Goal: Information Seeking & Learning: Learn about a topic

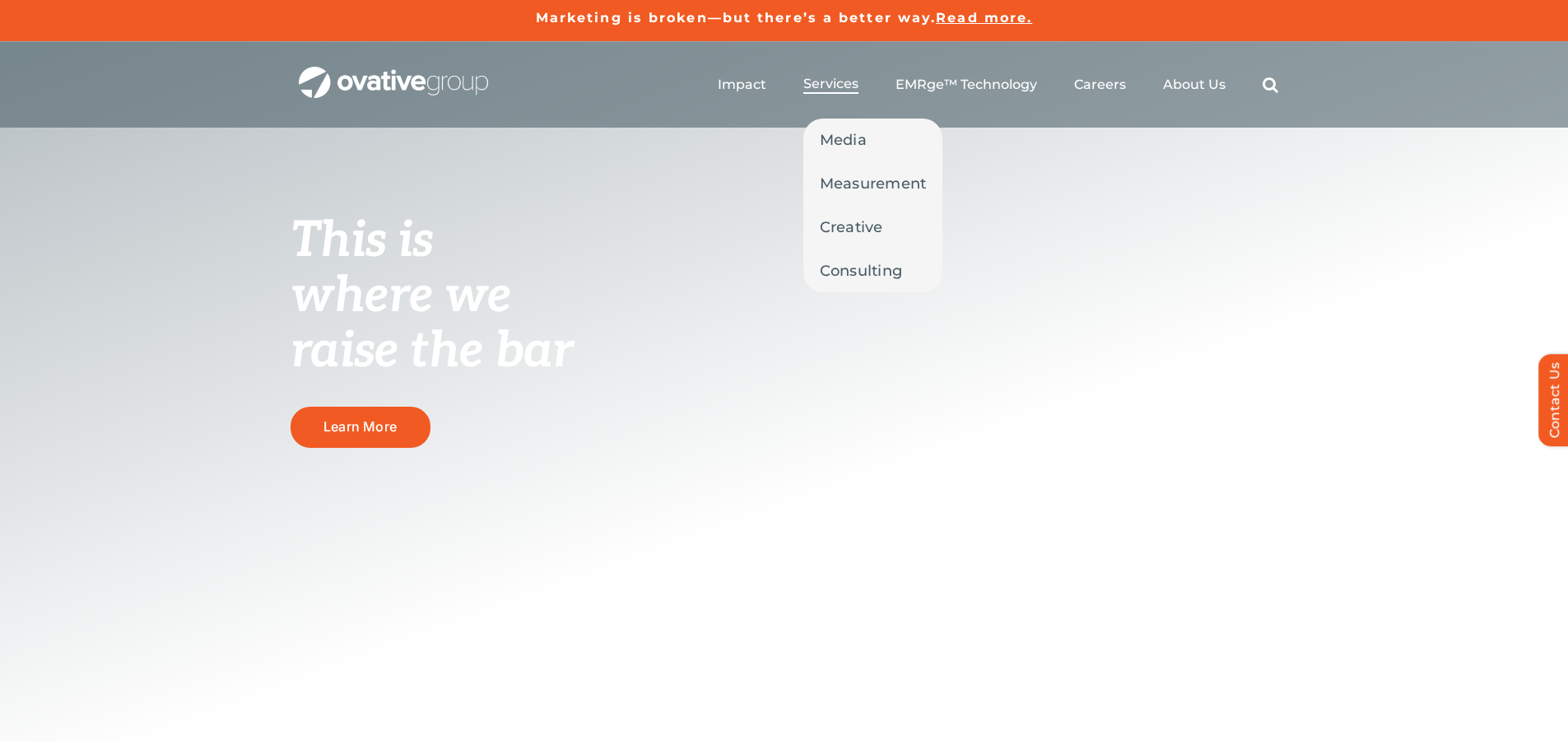
click at [846, 79] on span "Services" at bounding box center [830, 84] width 55 height 17
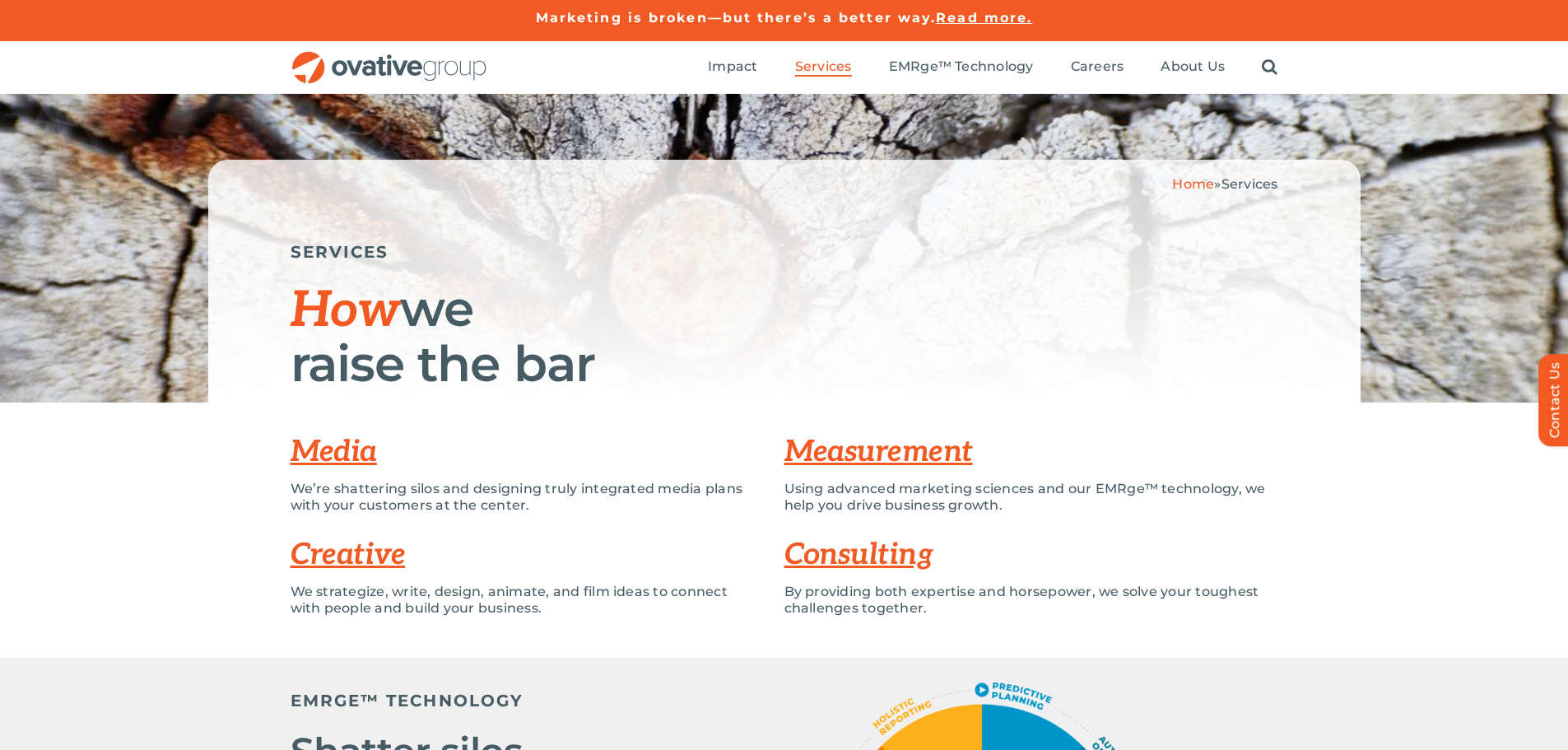
click at [335, 444] on link "Media" at bounding box center [333, 451] width 87 height 36
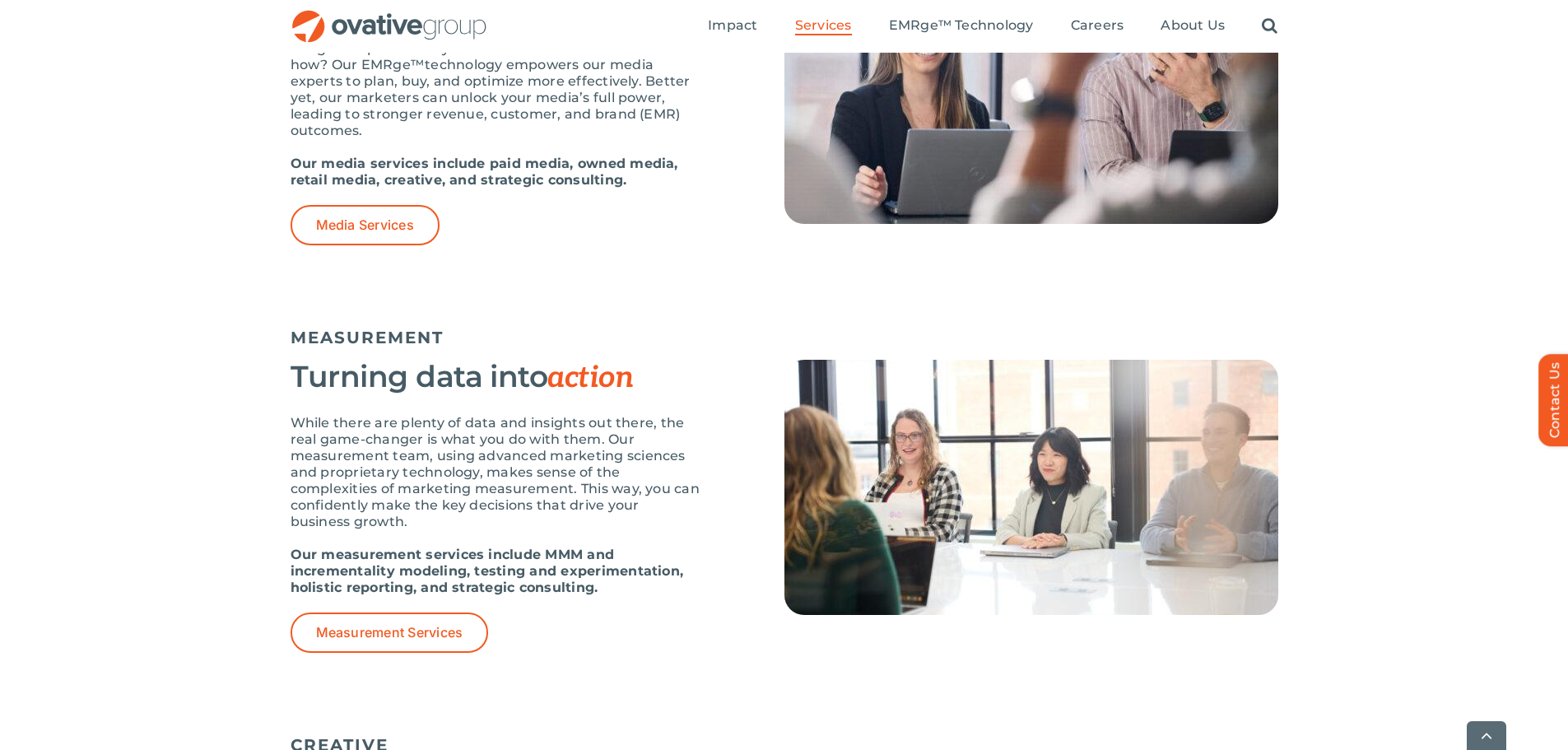
scroll to position [1269, 0]
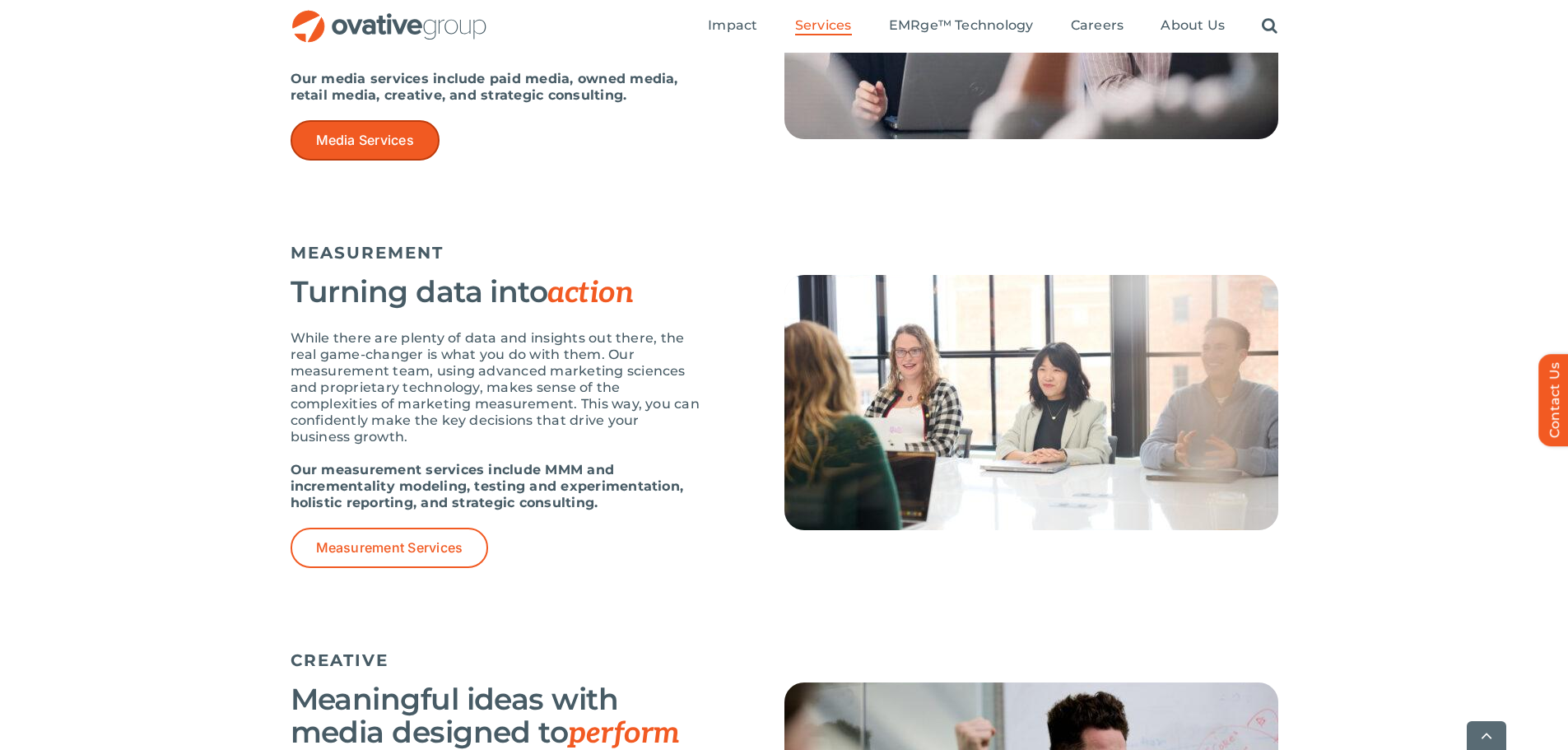
click at [395, 136] on span "Media Services" at bounding box center [365, 140] width 98 height 16
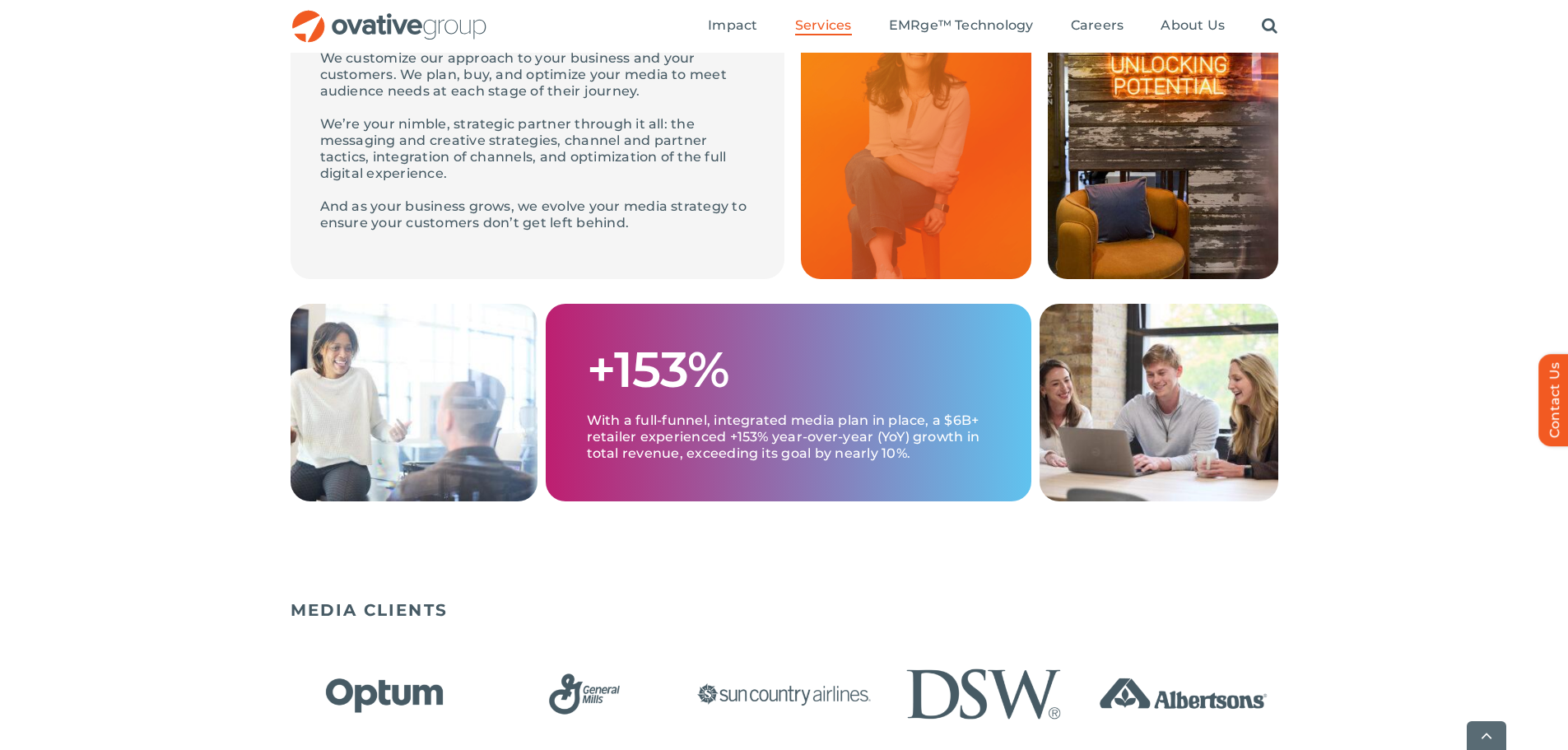
scroll to position [823, 0]
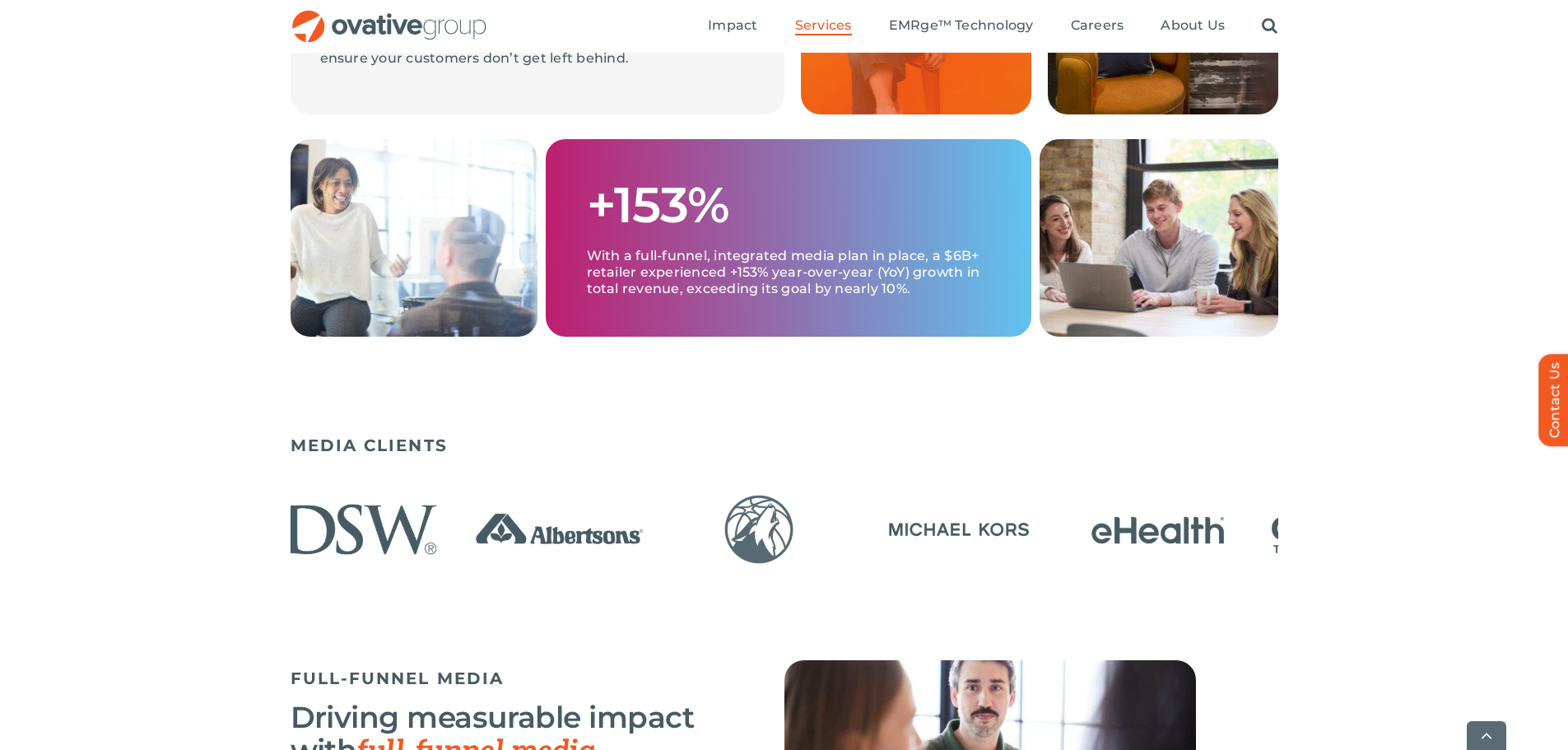
click at [853, 563] on img "11 / 23" at bounding box center [758, 529] width 189 height 77
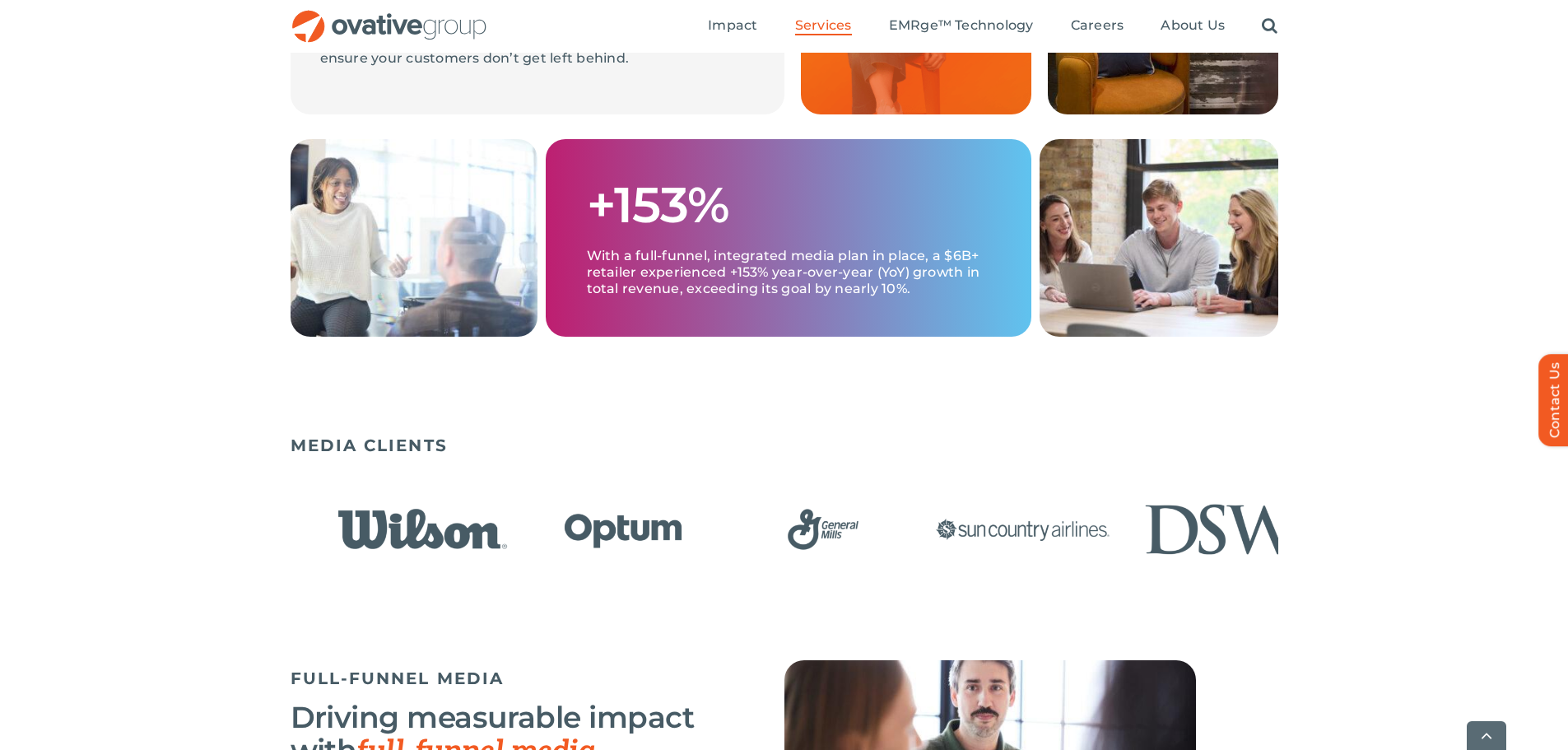
click at [1014, 470] on div "MEDIA CLIENTS" at bounding box center [784, 519] width 988 height 184
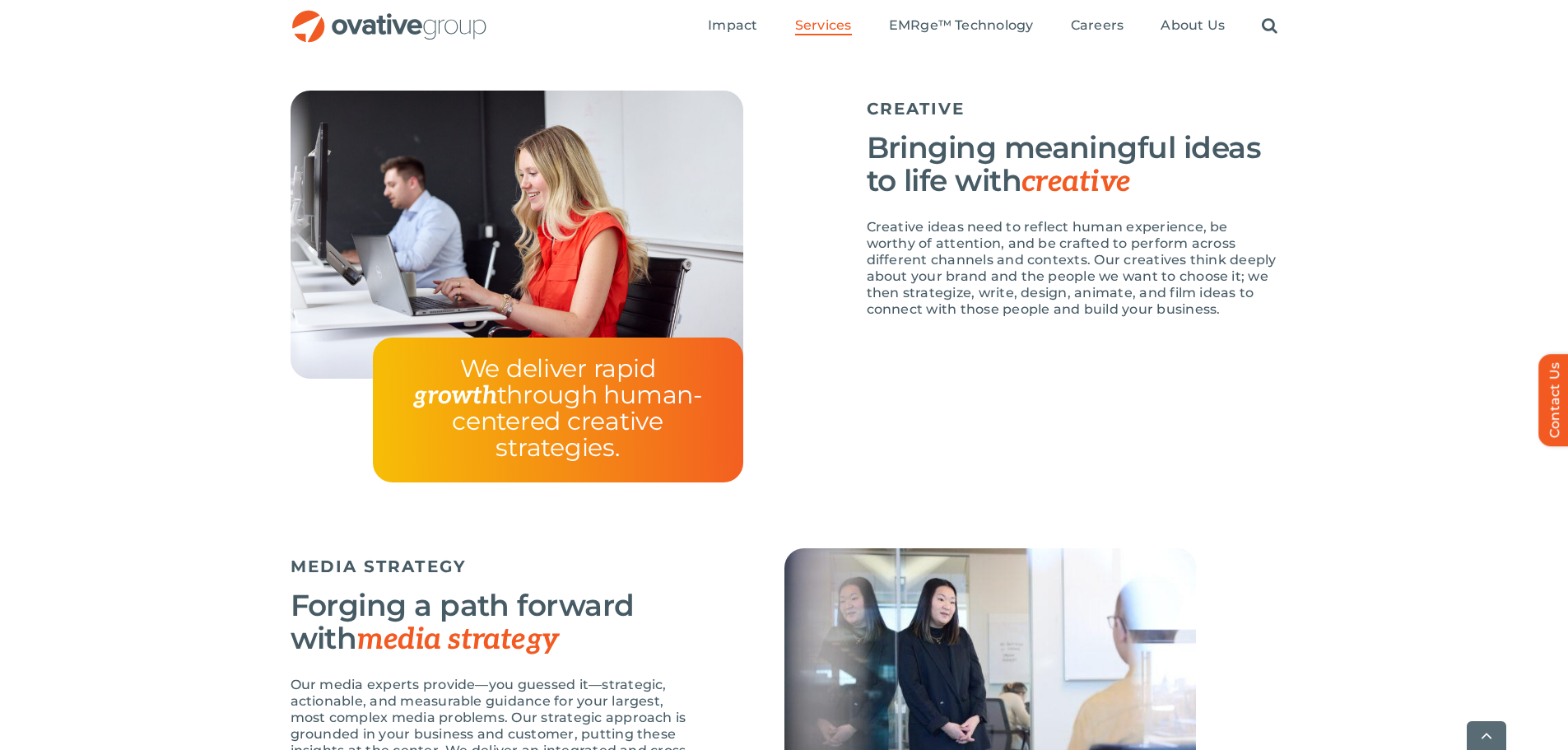
scroll to position [1294, 0]
